Goal: Communication & Community: Answer question/provide support

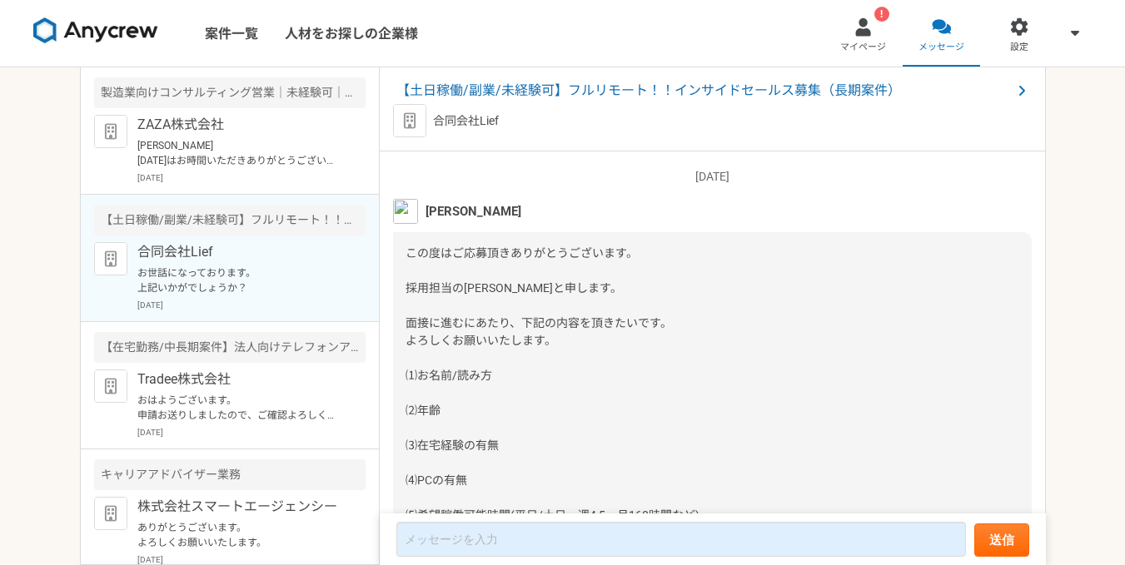
scroll to position [2800, 0]
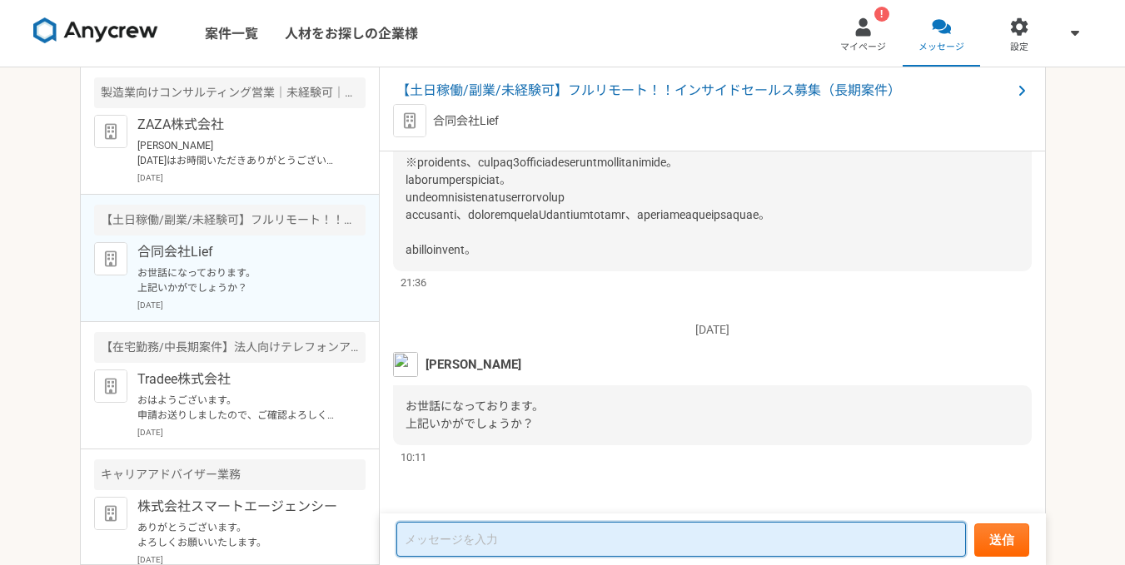
click at [609, 540] on textarea at bounding box center [681, 539] width 570 height 35
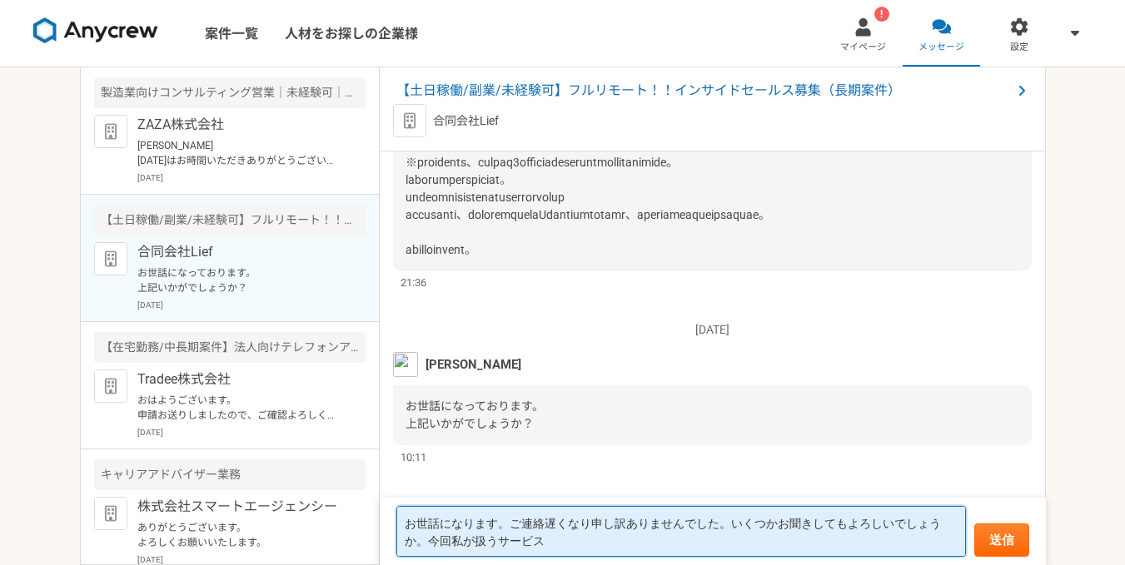
click at [607, 542] on textarea "お世話になります。ご連絡遅くなり申し訳ありませんでした。いくつかお聞きしてもよろしいでしょうか。今回私が扱うサービス" at bounding box center [681, 531] width 570 height 51
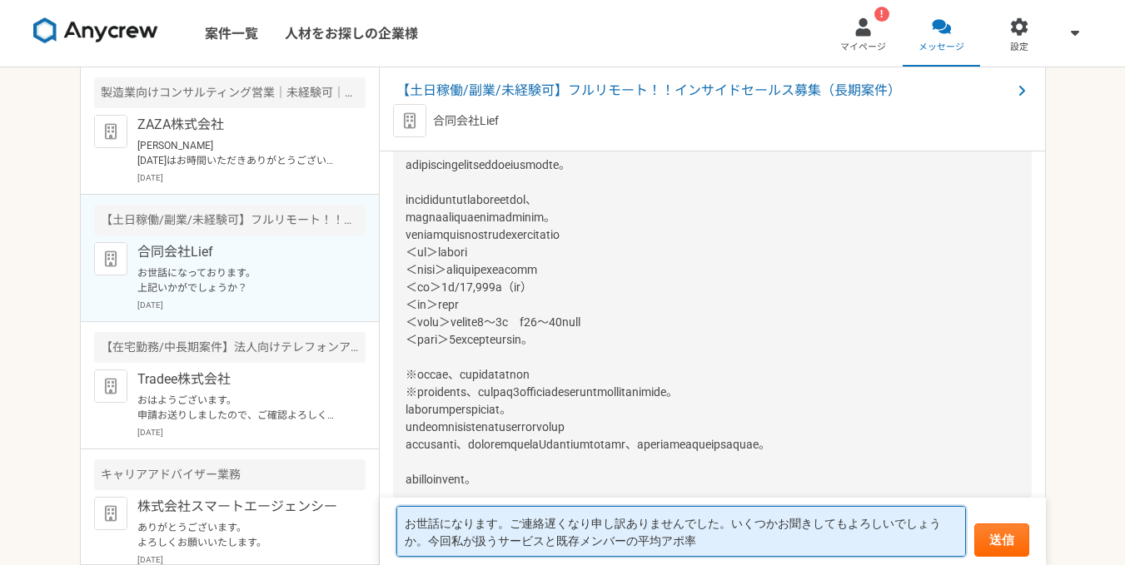
scroll to position [2, 0]
drag, startPoint x: 680, startPoint y: 546, endPoint x: 553, endPoint y: 551, distance: 127.5
click at [553, 551] on textarea "お世話になります。ご連絡遅くなり申し訳ありませんでした。いくつかお聞きしてもよろしいでしょうか。今回私が扱うサービスと既存メンバーの平均アポ率" at bounding box center [681, 531] width 570 height 51
click at [779, 525] on textarea "お世話になります。ご連絡遅くなり申し訳ありませんでした。いくつかお聞きしてもよろしいでしょうか。今回私が扱うサービスは" at bounding box center [681, 531] width 570 height 51
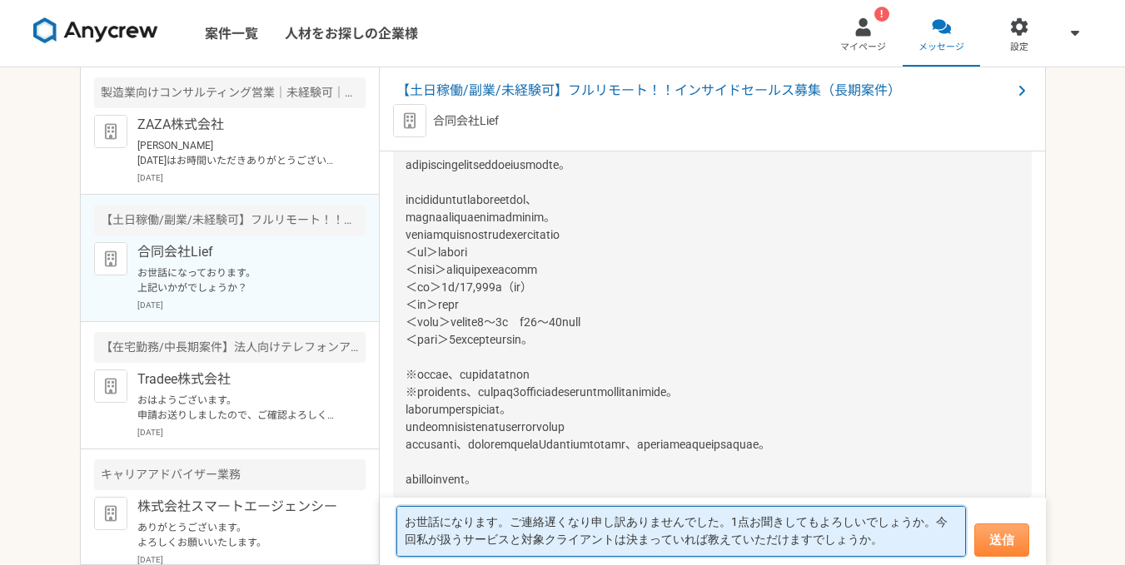
type textarea "お世話になります。ご連絡遅くなり申し訳ありませんでした。1点お聞きしてもよろしいでしょうか。今回私が扱うサービスと対象クライアントは決まっていれば教えていただ…"
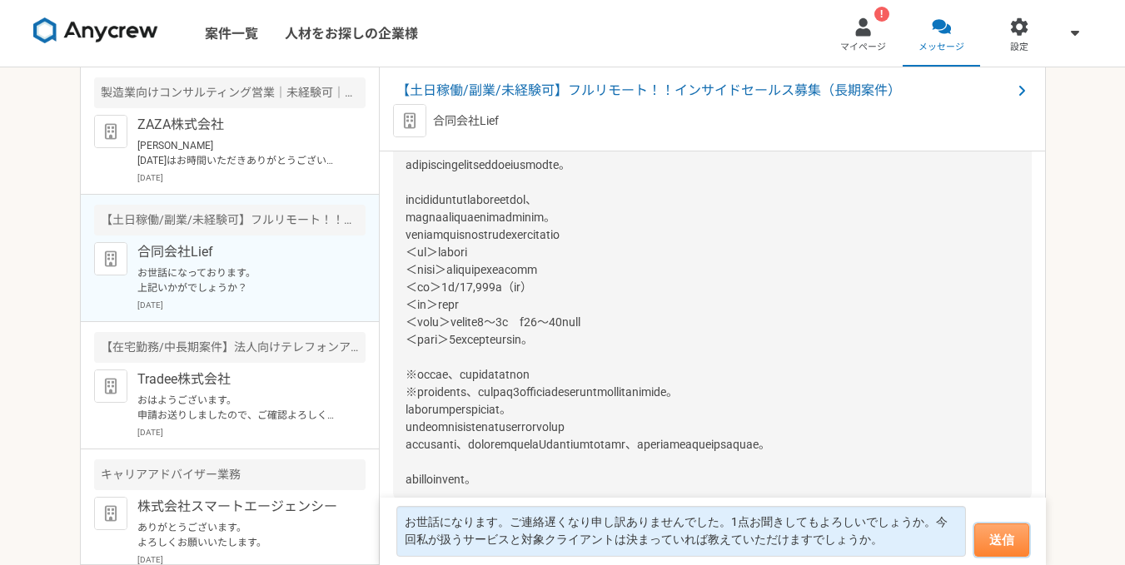
click at [998, 533] on button "送信" at bounding box center [1001, 540] width 55 height 33
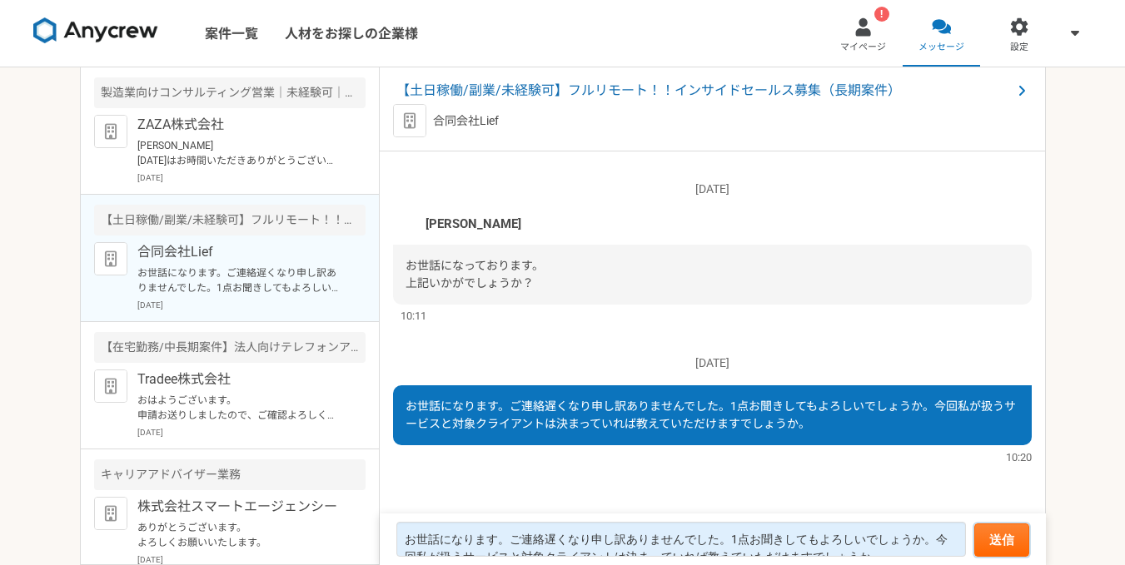
scroll to position [2535, 0]
click at [868, 35] on div at bounding box center [862, 26] width 19 height 19
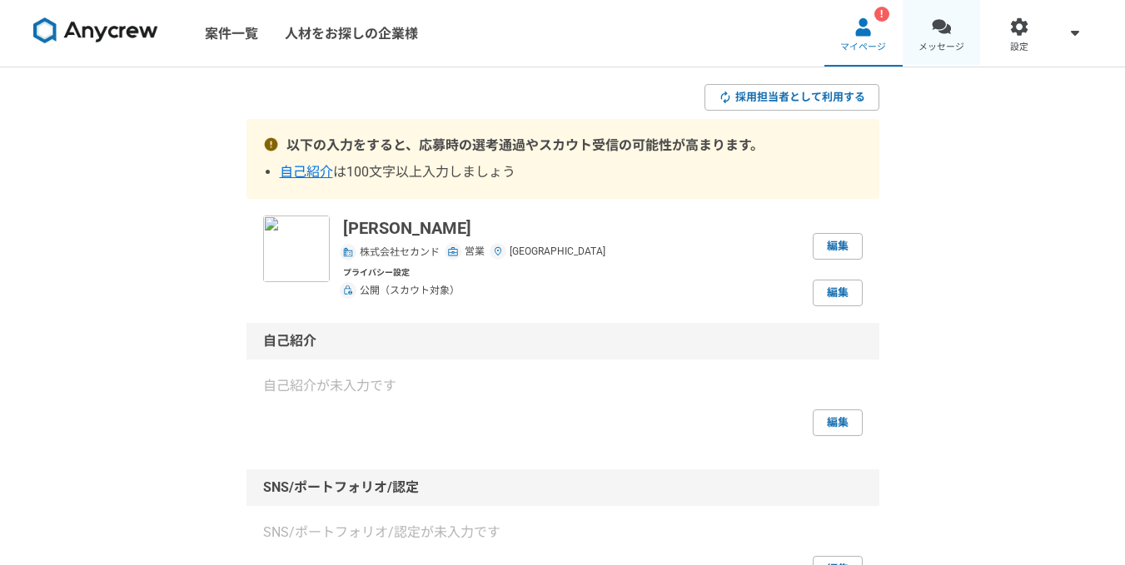
click at [946, 36] on div at bounding box center [941, 26] width 19 height 19
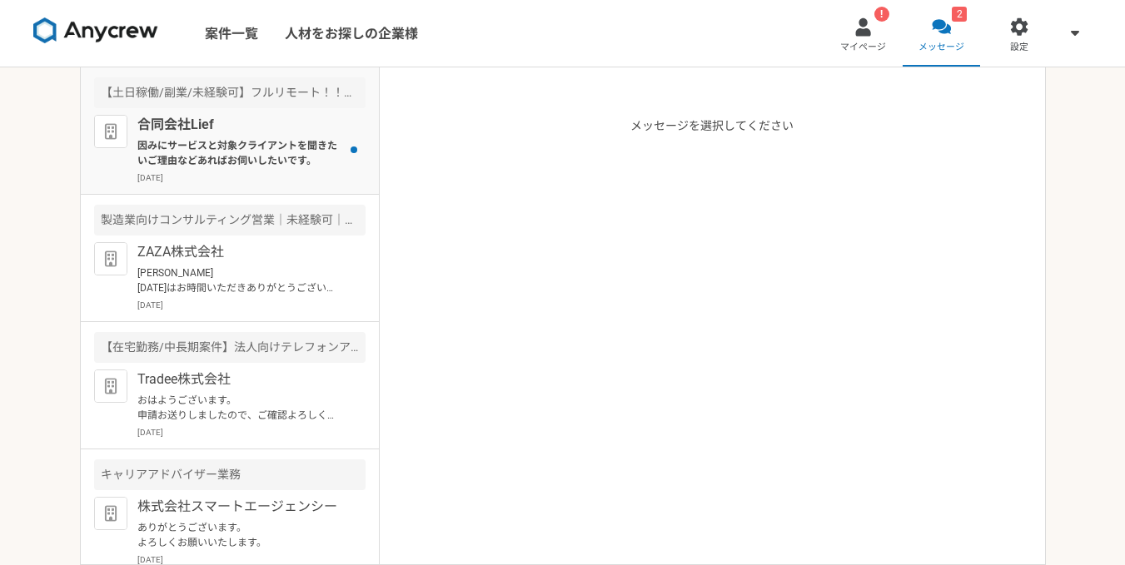
click at [270, 160] on p "因みにサービスと対象クライアントを聞きたいご理由などあればお伺いしたいです。" at bounding box center [240, 153] width 206 height 30
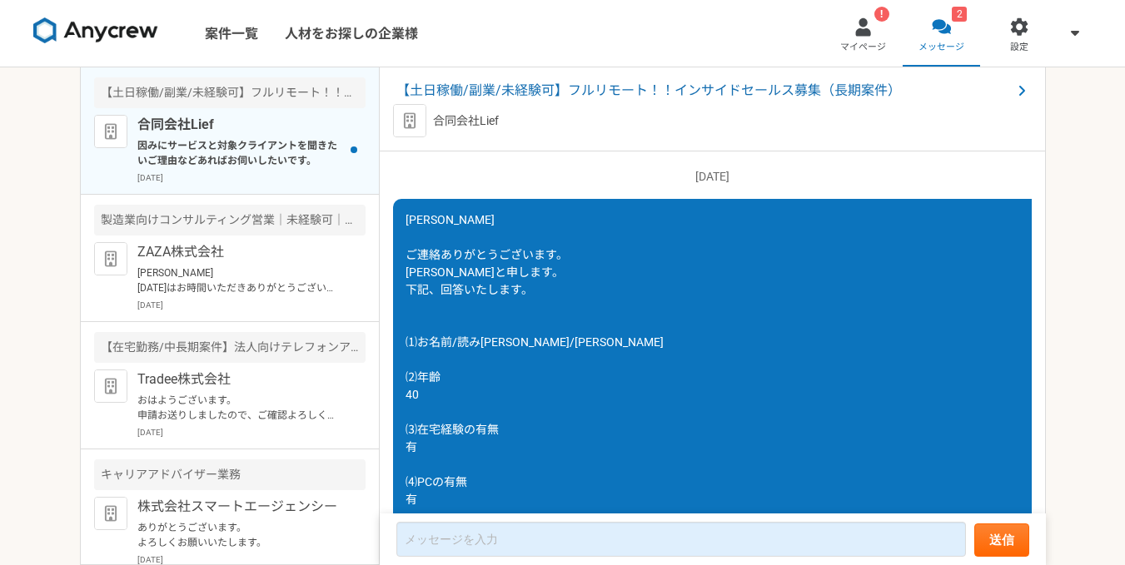
scroll to position [1653, 0]
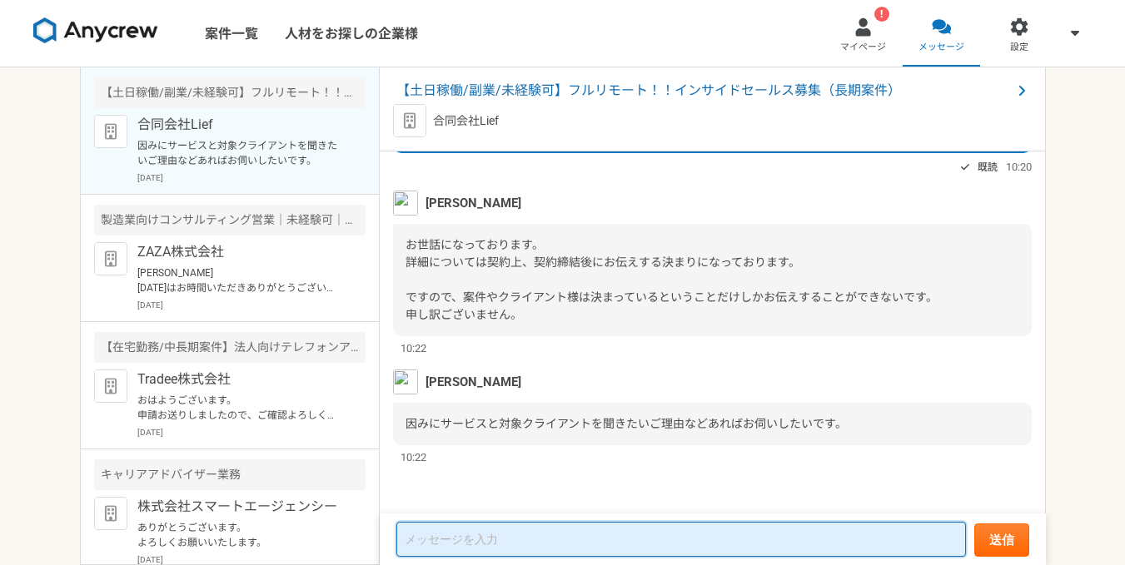
click at [530, 533] on textarea at bounding box center [681, 539] width 570 height 35
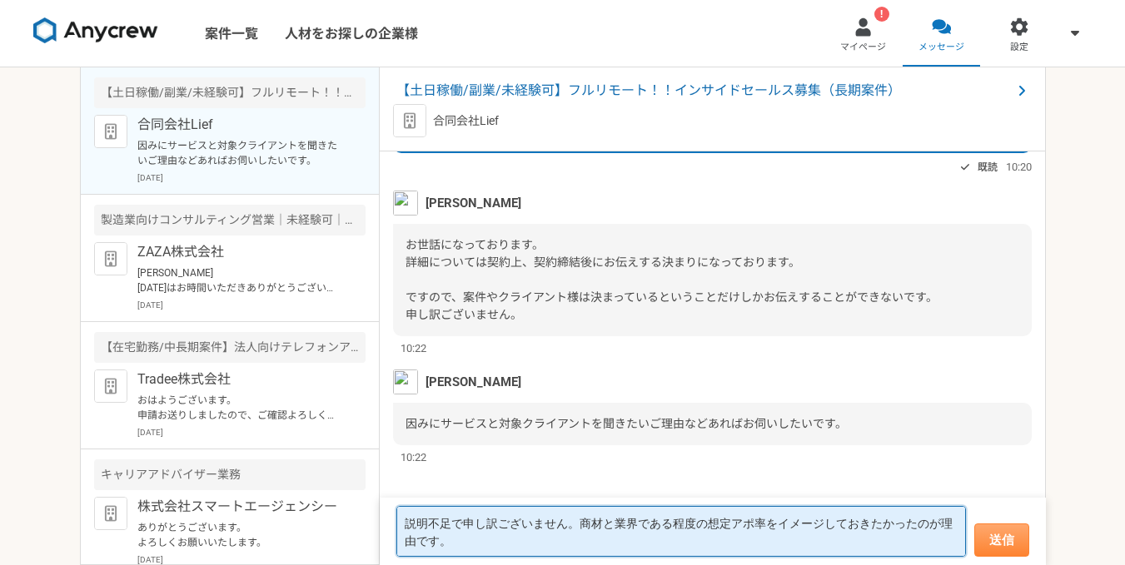
type textarea "説明不足で申し訳ございません。商材と業界である程度の想定アポ率をイメージしておきたかったのが理由です。"
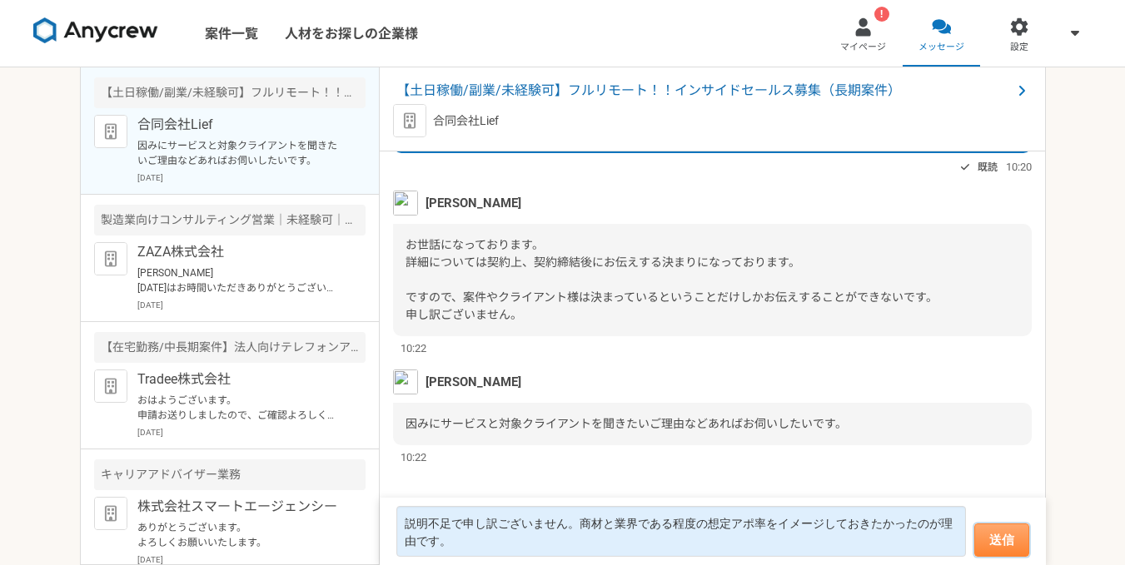
click at [997, 550] on button "送信" at bounding box center [1001, 540] width 55 height 33
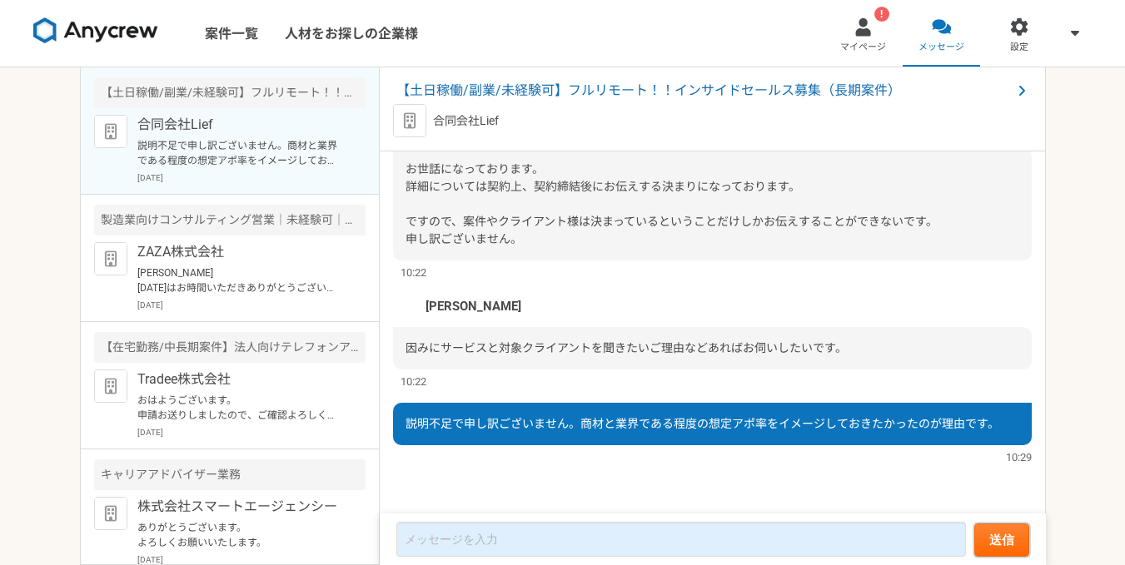
scroll to position [1550, 0]
click at [179, 161] on p "説明不足で申し訳ございません。商材と業界である程度の想定アポ率をイメージしておきたかったのが理由です。" at bounding box center [240, 153] width 206 height 30
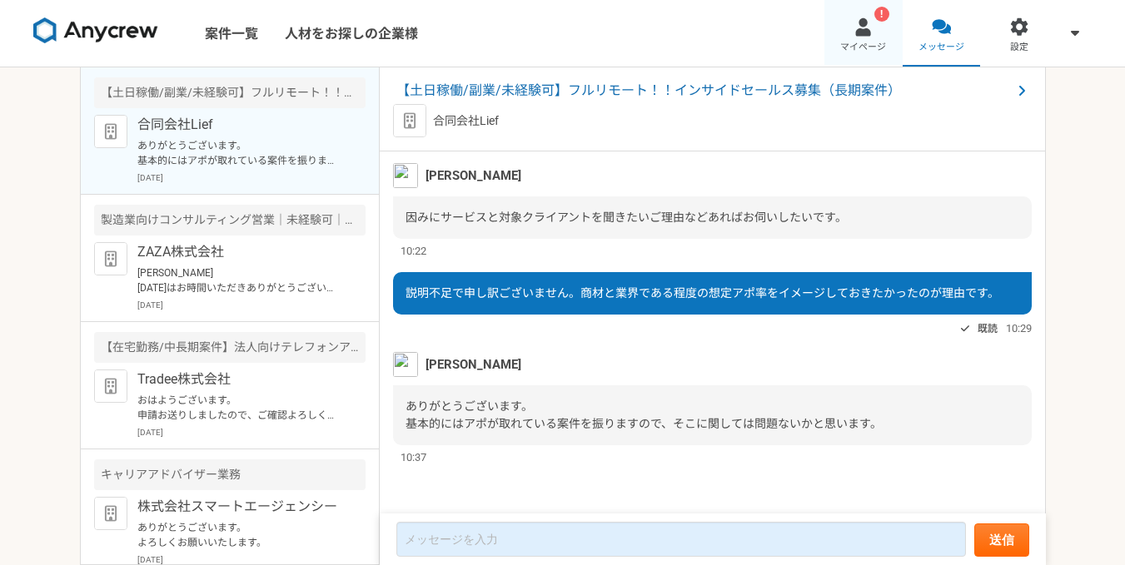
click at [853, 50] on span "マイページ" at bounding box center [863, 47] width 46 height 13
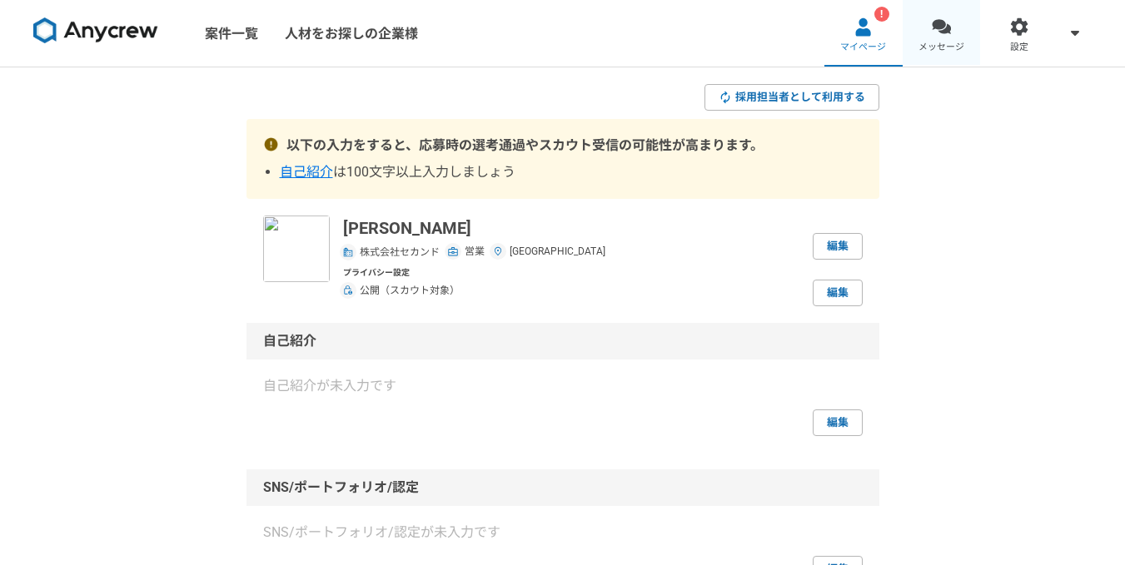
click at [968, 47] on link "メッセージ" at bounding box center [942, 33] width 78 height 67
